Goal: Task Accomplishment & Management: Use online tool/utility

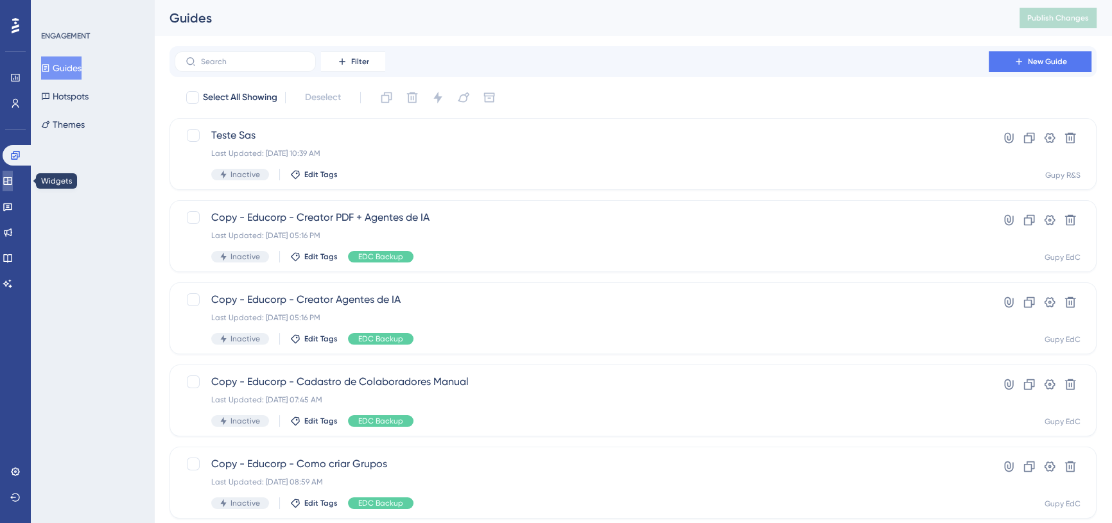
drag, startPoint x: 0, startPoint y: 0, endPoint x: 17, endPoint y: 175, distance: 176.2
click at [13, 176] on icon at bounding box center [8, 181] width 10 height 10
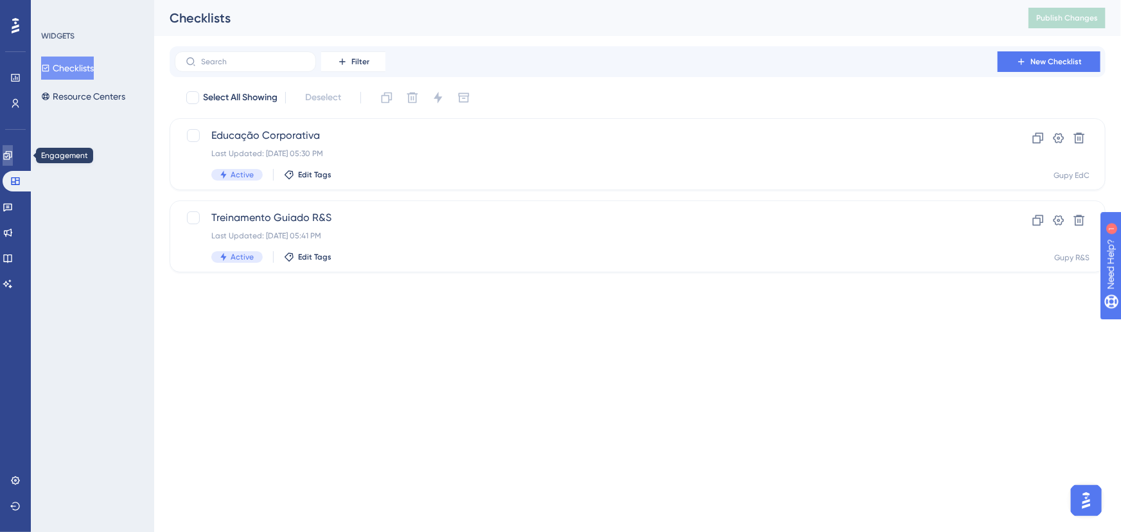
click at [13, 149] on link at bounding box center [8, 155] width 10 height 21
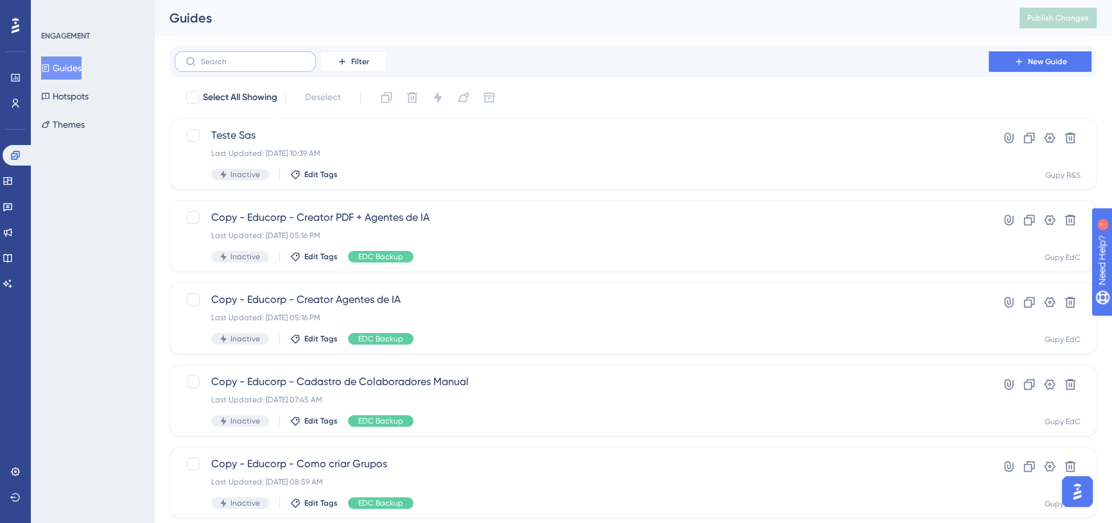
click at [265, 69] on label at bounding box center [245, 61] width 141 height 21
click at [265, 66] on input "text" at bounding box center [253, 61] width 104 height 9
click at [367, 58] on span "Filter" at bounding box center [360, 62] width 18 height 10
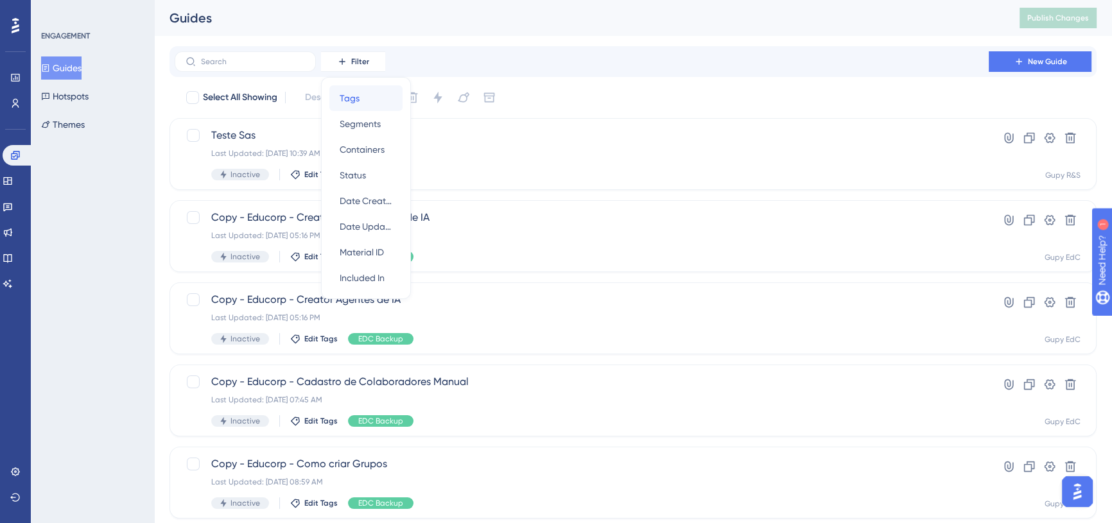
click at [360, 96] on div "Tags Tags" at bounding box center [366, 98] width 53 height 26
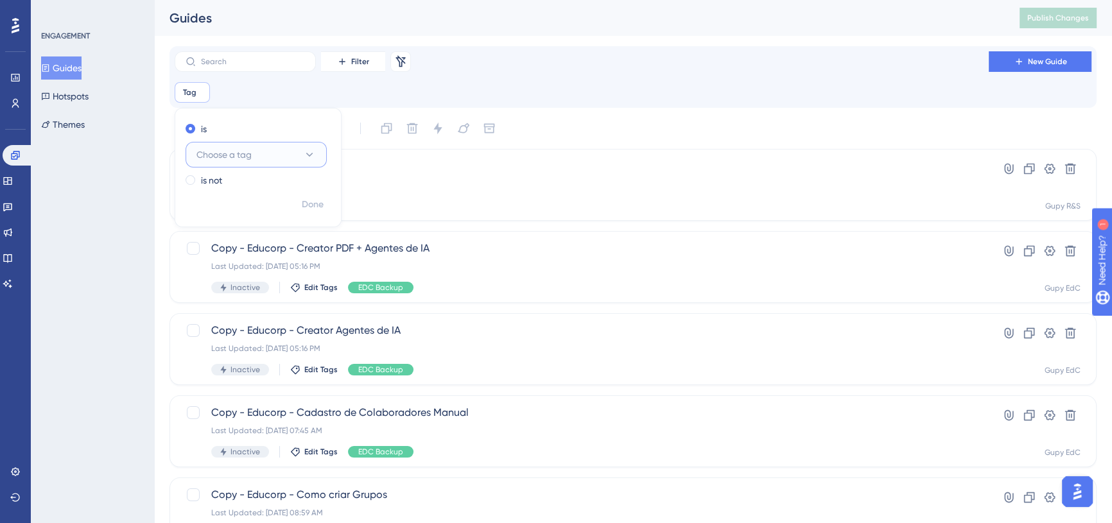
click at [263, 162] on button "Choose a tag" at bounding box center [256, 155] width 141 height 26
click at [246, 270] on div "EDC EDC" at bounding box center [256, 259] width 104 height 26
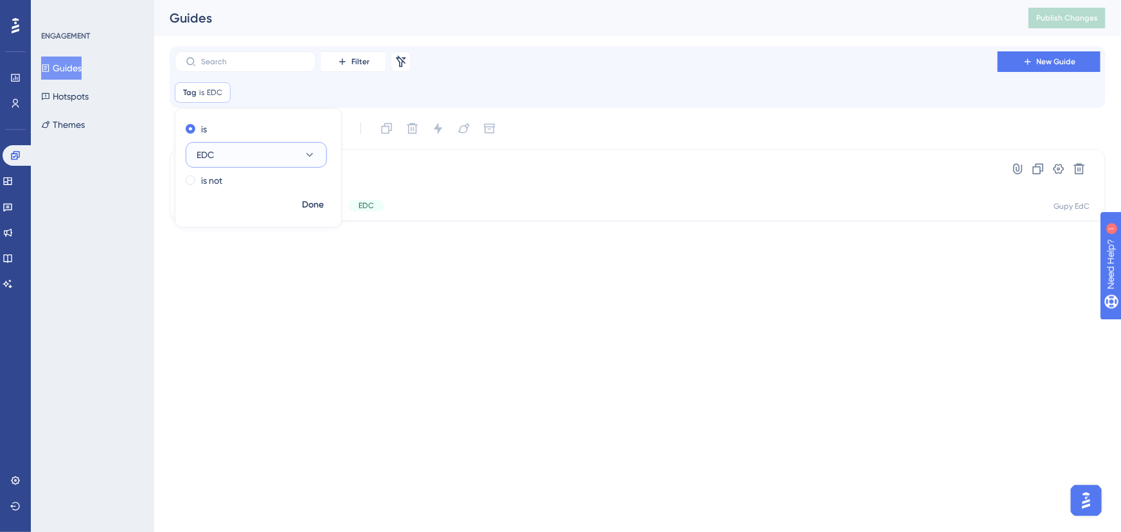
click at [281, 159] on button "EDC" at bounding box center [256, 155] width 141 height 26
click at [255, 312] on span "EDC Implementação" at bounding box center [246, 310] width 85 height 15
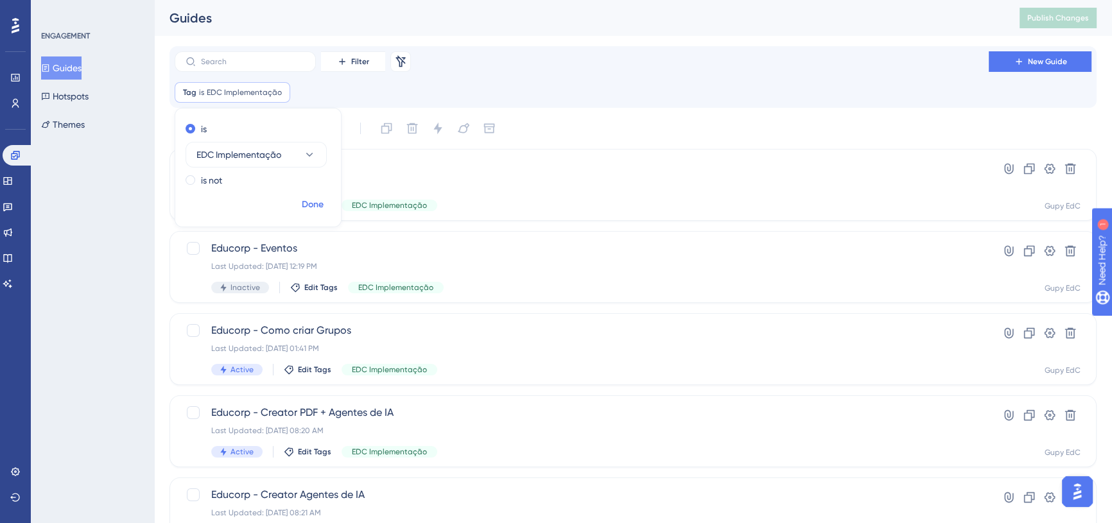
click at [301, 214] on button "Done" at bounding box center [313, 204] width 36 height 23
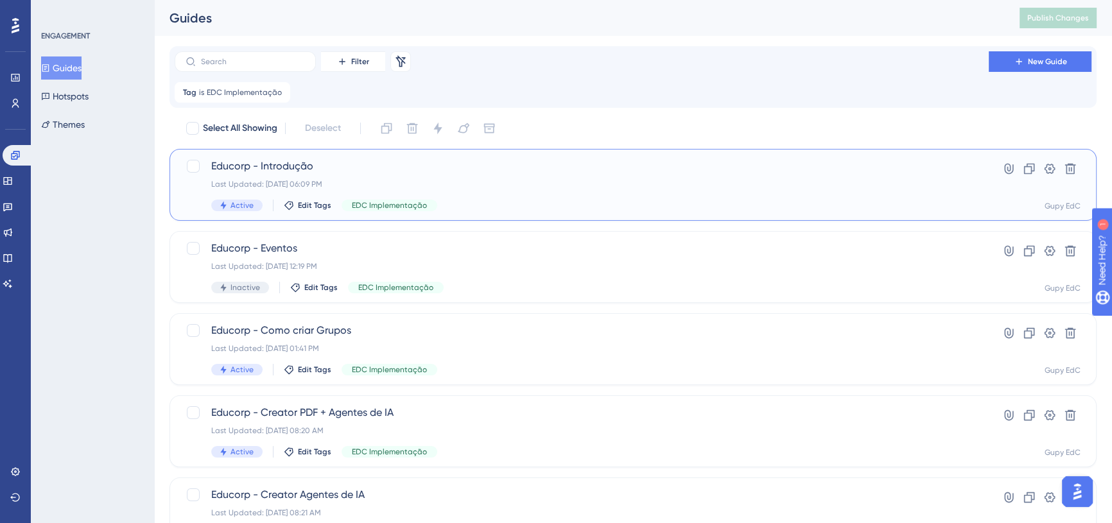
click at [584, 198] on div "Educorp - Introdução Last Updated: [DATE] 06:09 PM Active Edit Tags EDC Impleme…" at bounding box center [581, 185] width 741 height 53
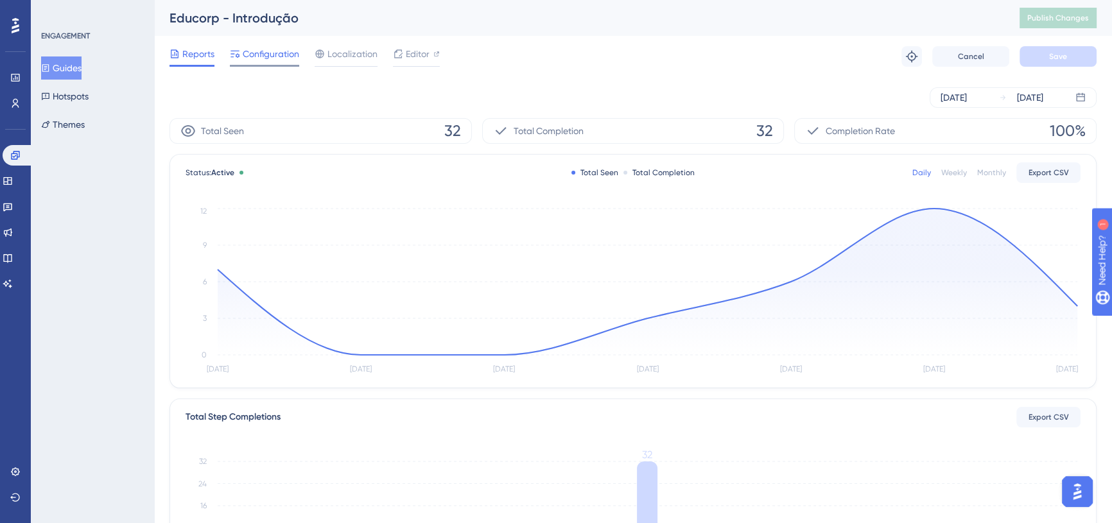
click at [265, 56] on span "Configuration" at bounding box center [271, 53] width 57 height 15
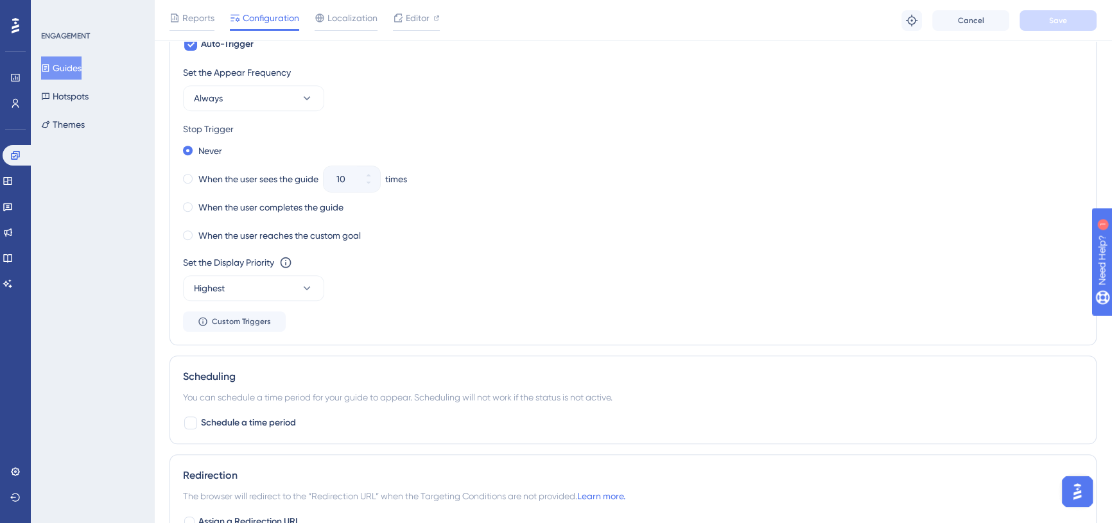
scroll to position [700, 0]
click at [13, 180] on icon at bounding box center [8, 181] width 10 height 10
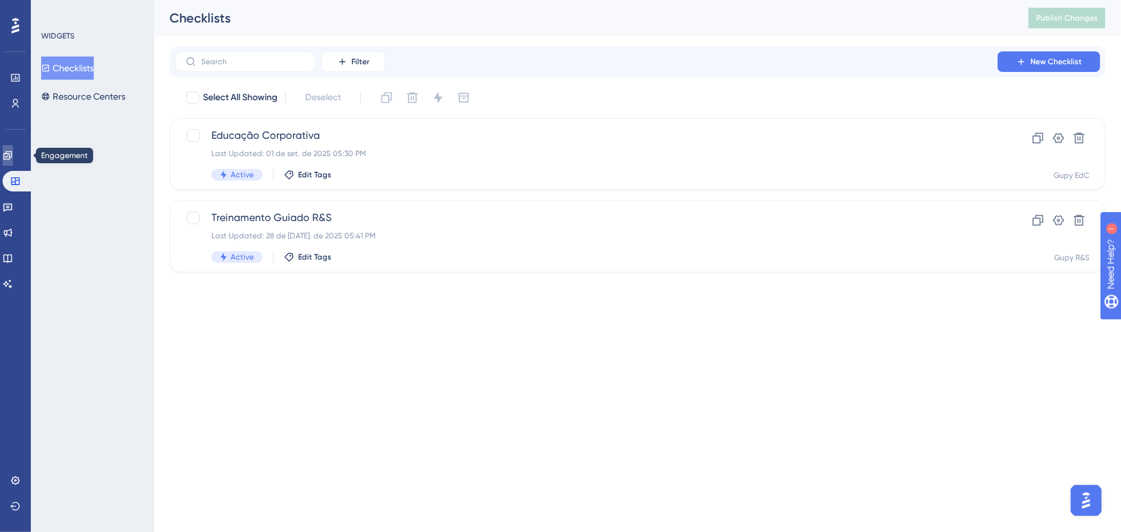
click at [11, 157] on icon at bounding box center [8, 155] width 10 height 10
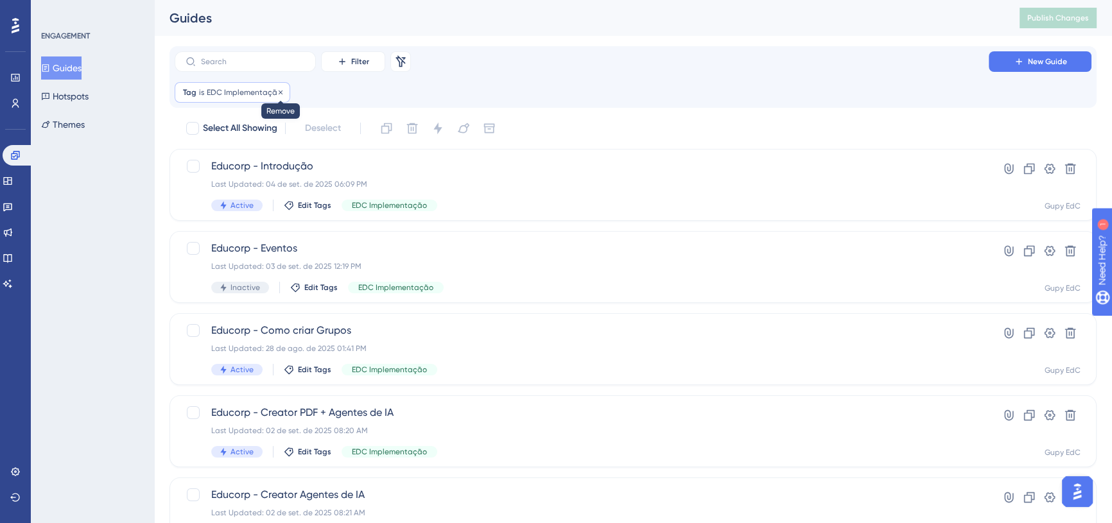
click at [279, 94] on icon at bounding box center [281, 93] width 8 height 8
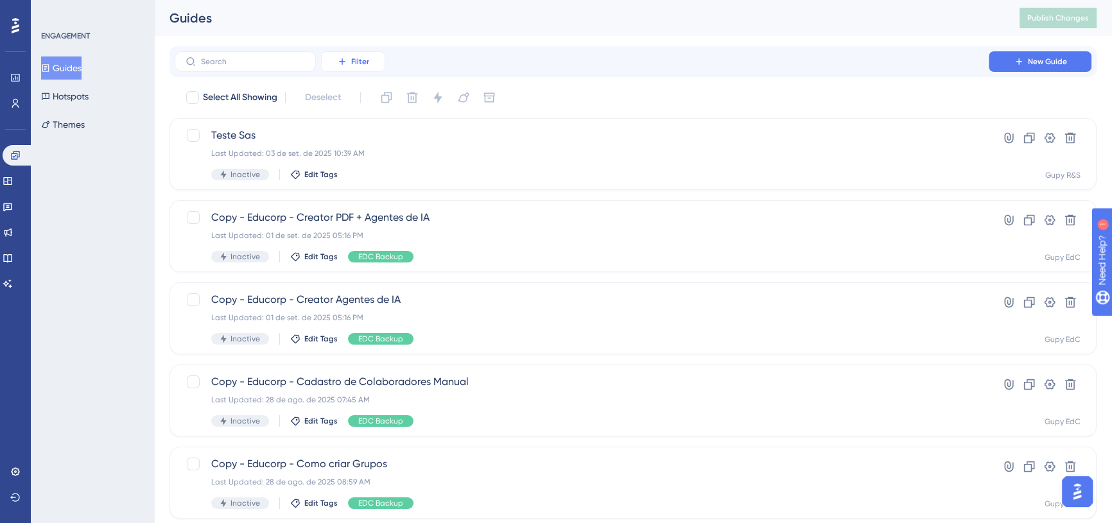
click at [344, 64] on icon at bounding box center [342, 62] width 10 height 10
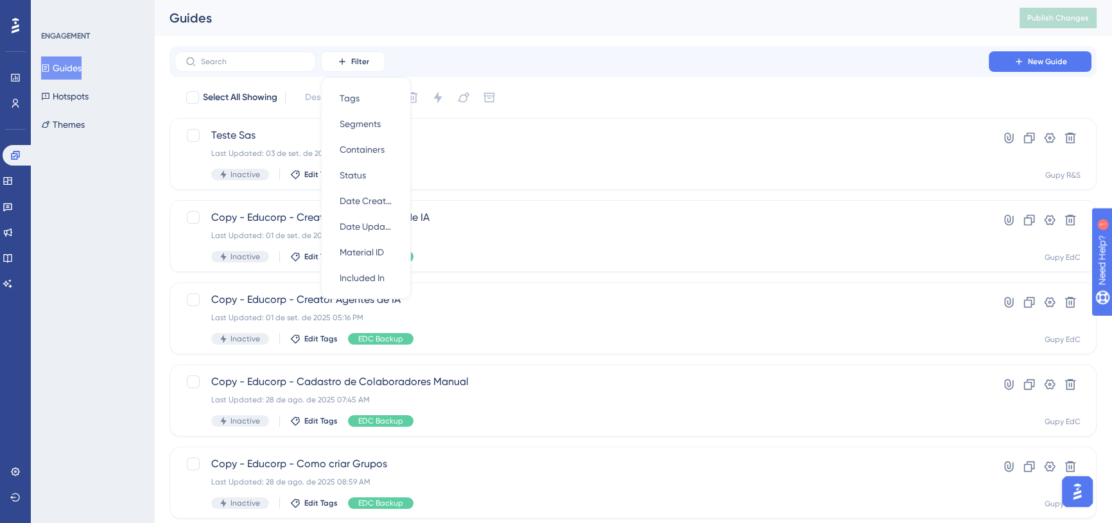
click at [488, 46] on div "Filter Tags Tags Segments Segments Containers Containers Status Status Date Cre…" at bounding box center [633, 61] width 927 height 31
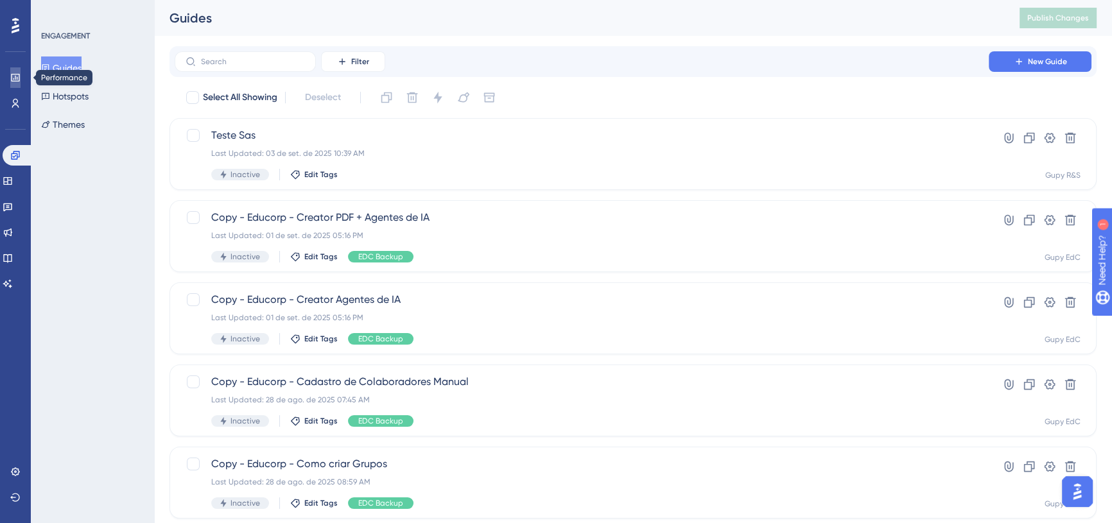
click at [12, 76] on icon at bounding box center [15, 78] width 8 height 8
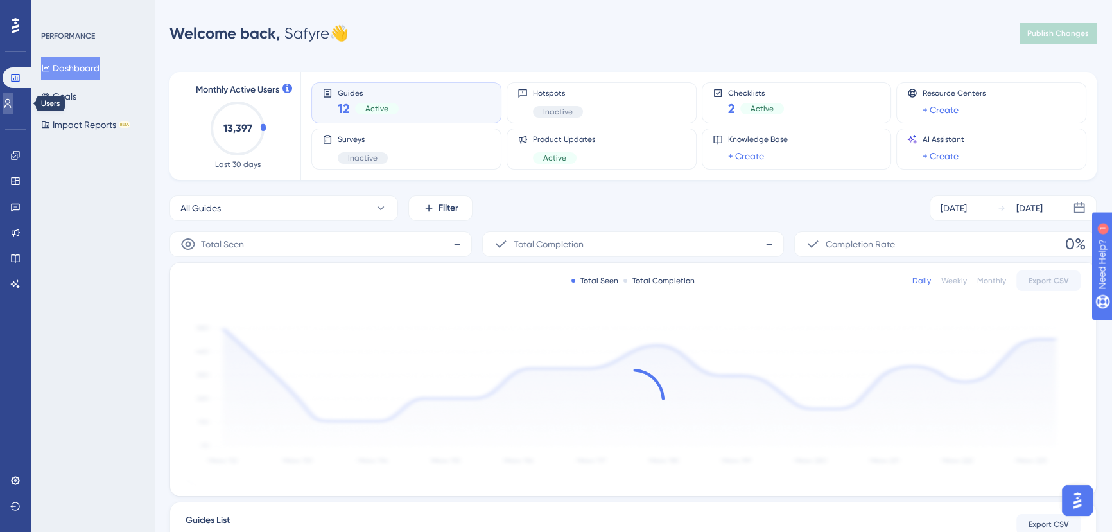
click at [12, 103] on icon at bounding box center [8, 103] width 10 height 10
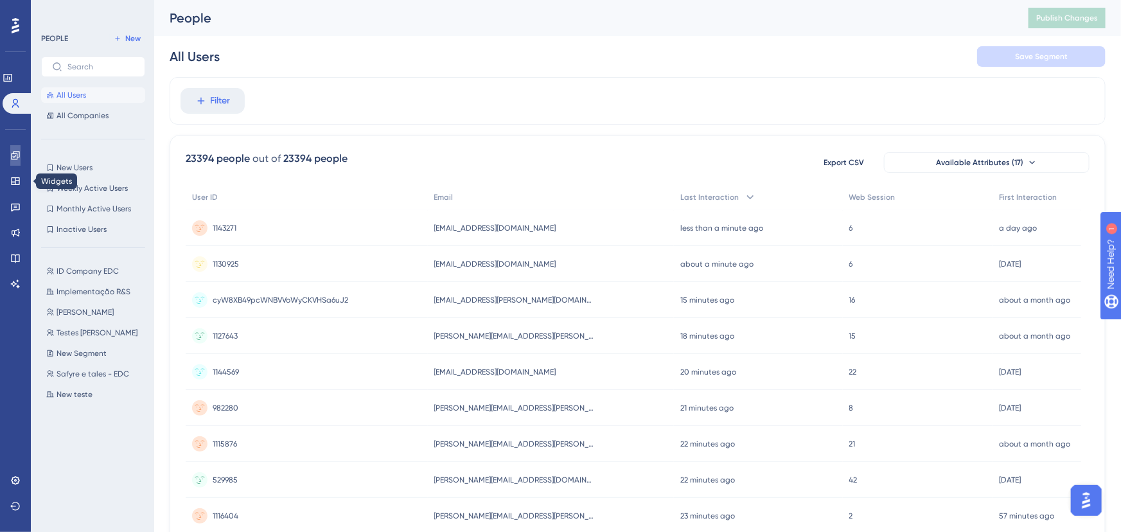
click at [19, 155] on icon at bounding box center [15, 155] width 10 height 10
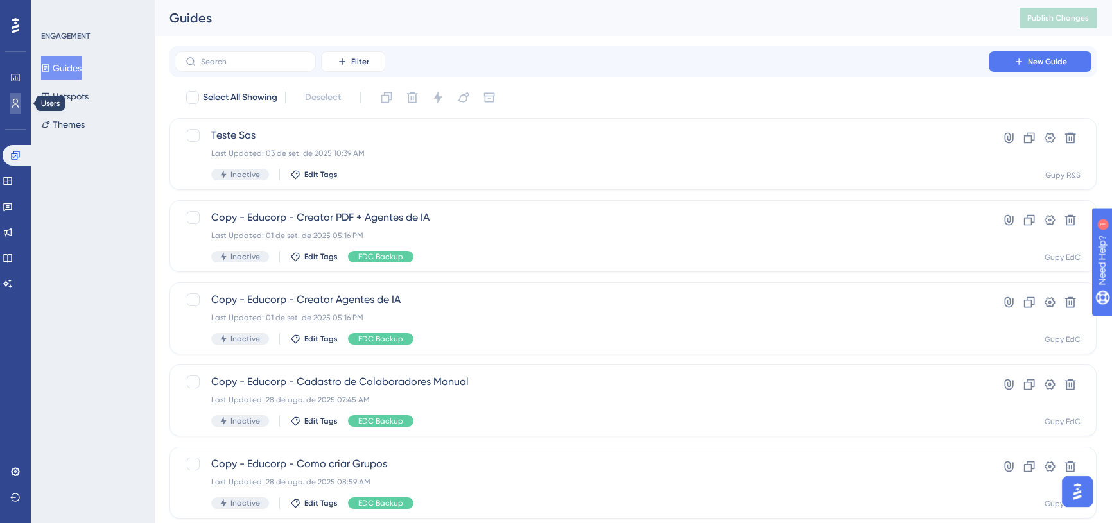
click at [13, 111] on link at bounding box center [15, 103] width 10 height 21
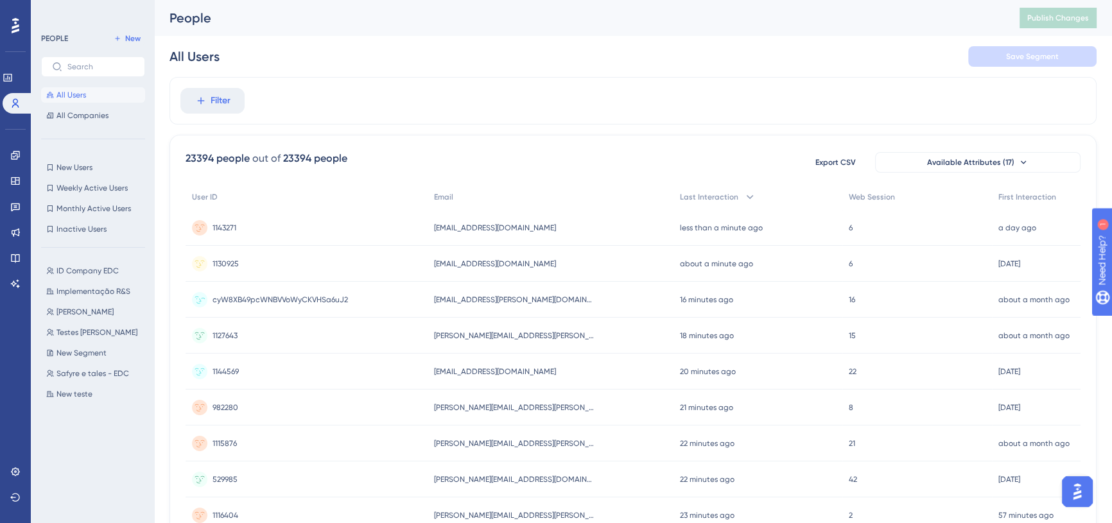
click at [405, 301] on div "cyW8XB49pcWNBVVoWyCKVHSa6uJ2 cyW8XB49pcWNBVVoWyCKVHSa6uJ2" at bounding box center [307, 300] width 242 height 36
